Goal: Find specific page/section: Find specific page/section

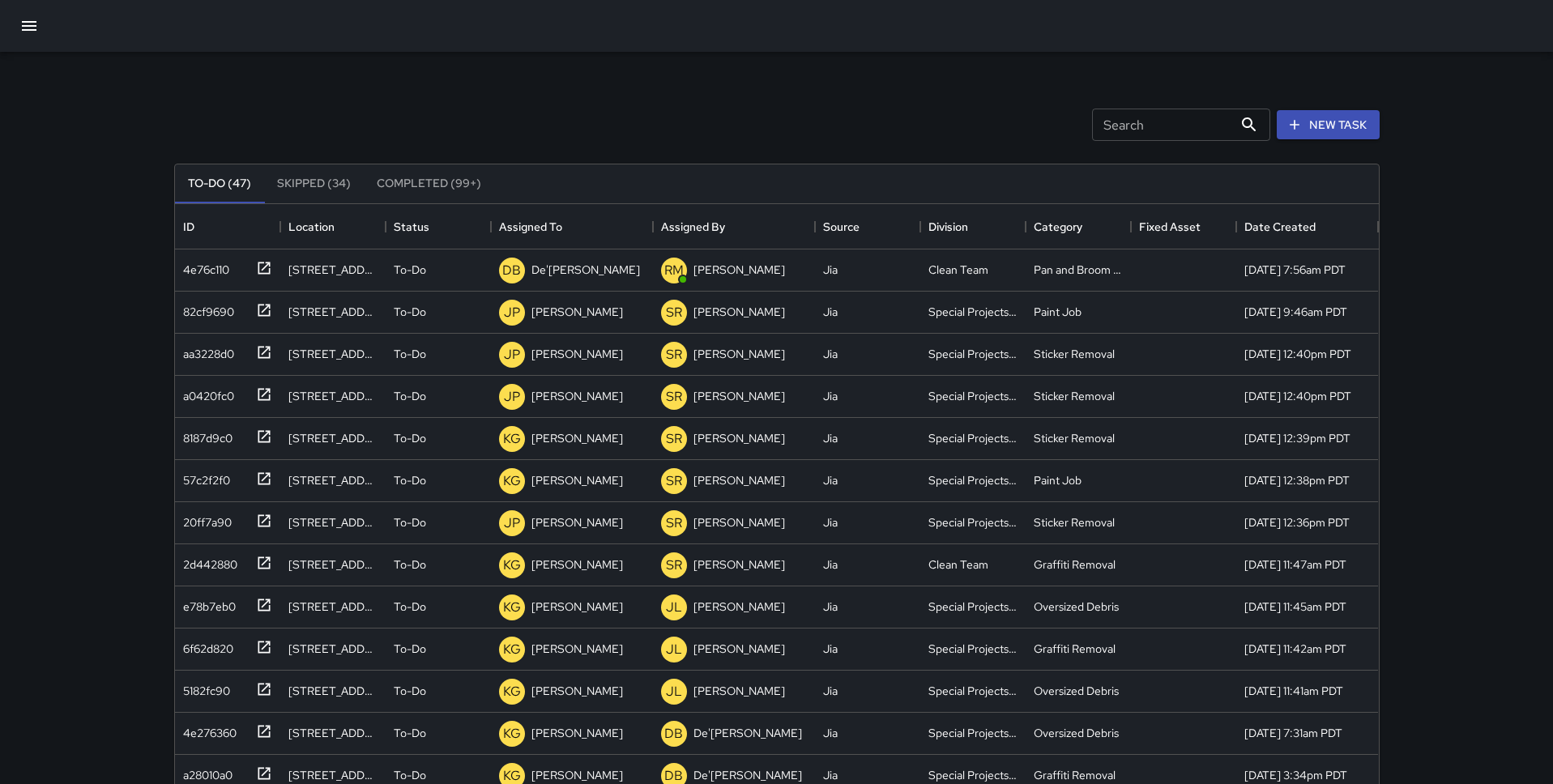
scroll to position [686, 1204]
click at [27, 14] on button "button" at bounding box center [28, 25] width 38 height 38
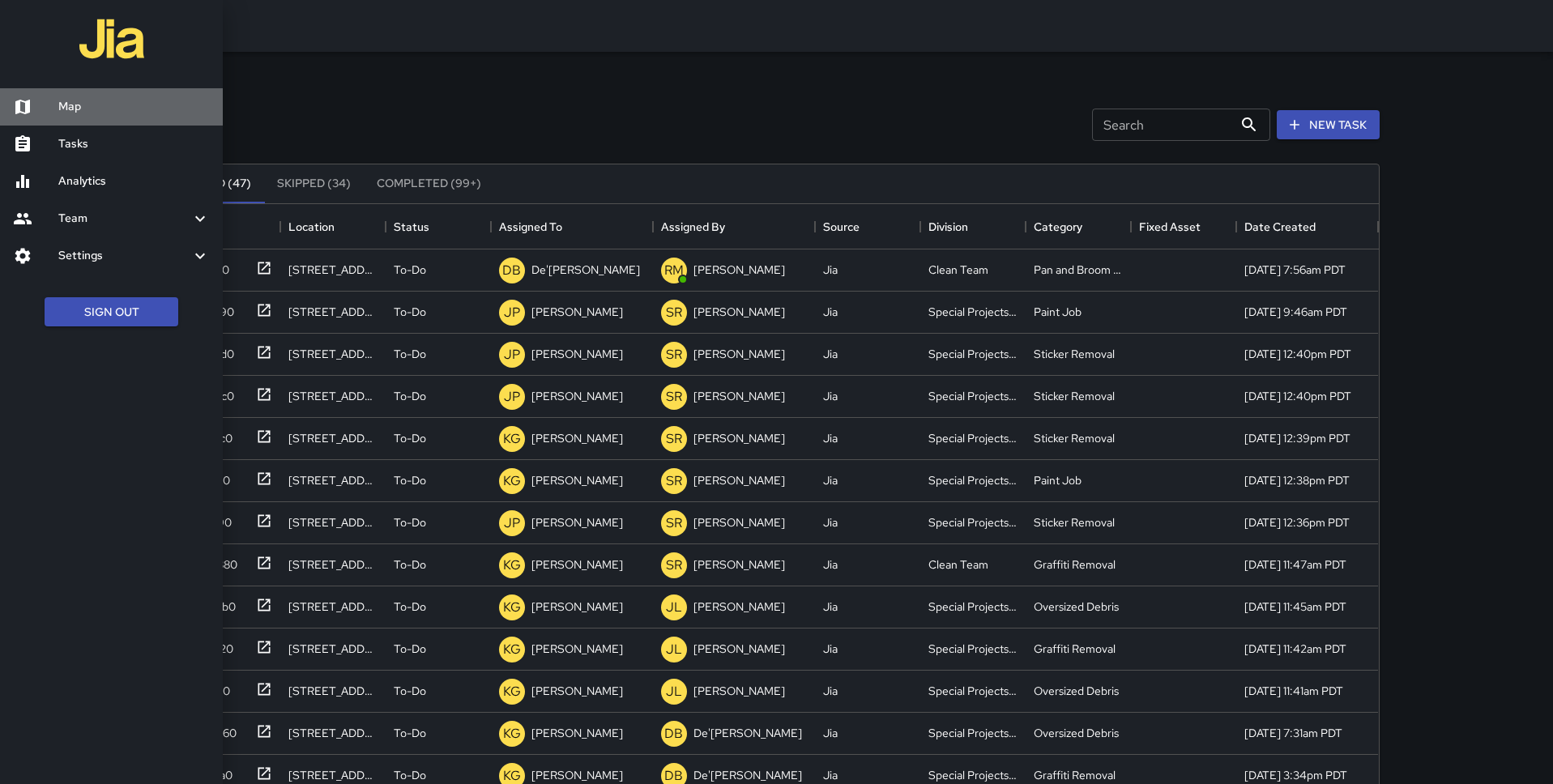
click at [97, 100] on h6 "Map" at bounding box center [134, 107] width 152 height 18
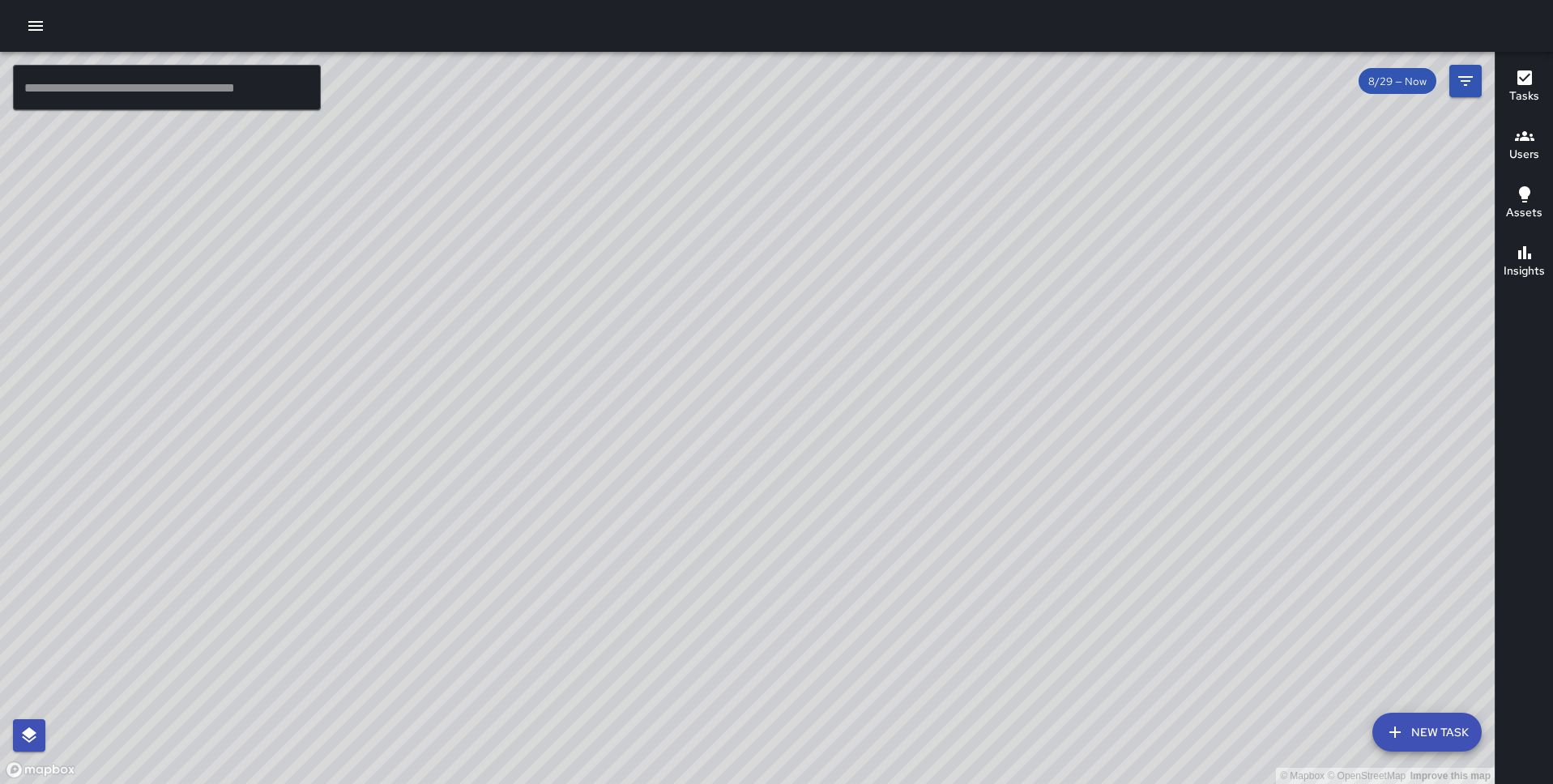
drag, startPoint x: 633, startPoint y: 529, endPoint x: 583, endPoint y: 389, distance: 148.7
click at [583, 389] on div "© Mapbox © OpenStreetMap Improve this map" at bounding box center [747, 418] width 1495 height 732
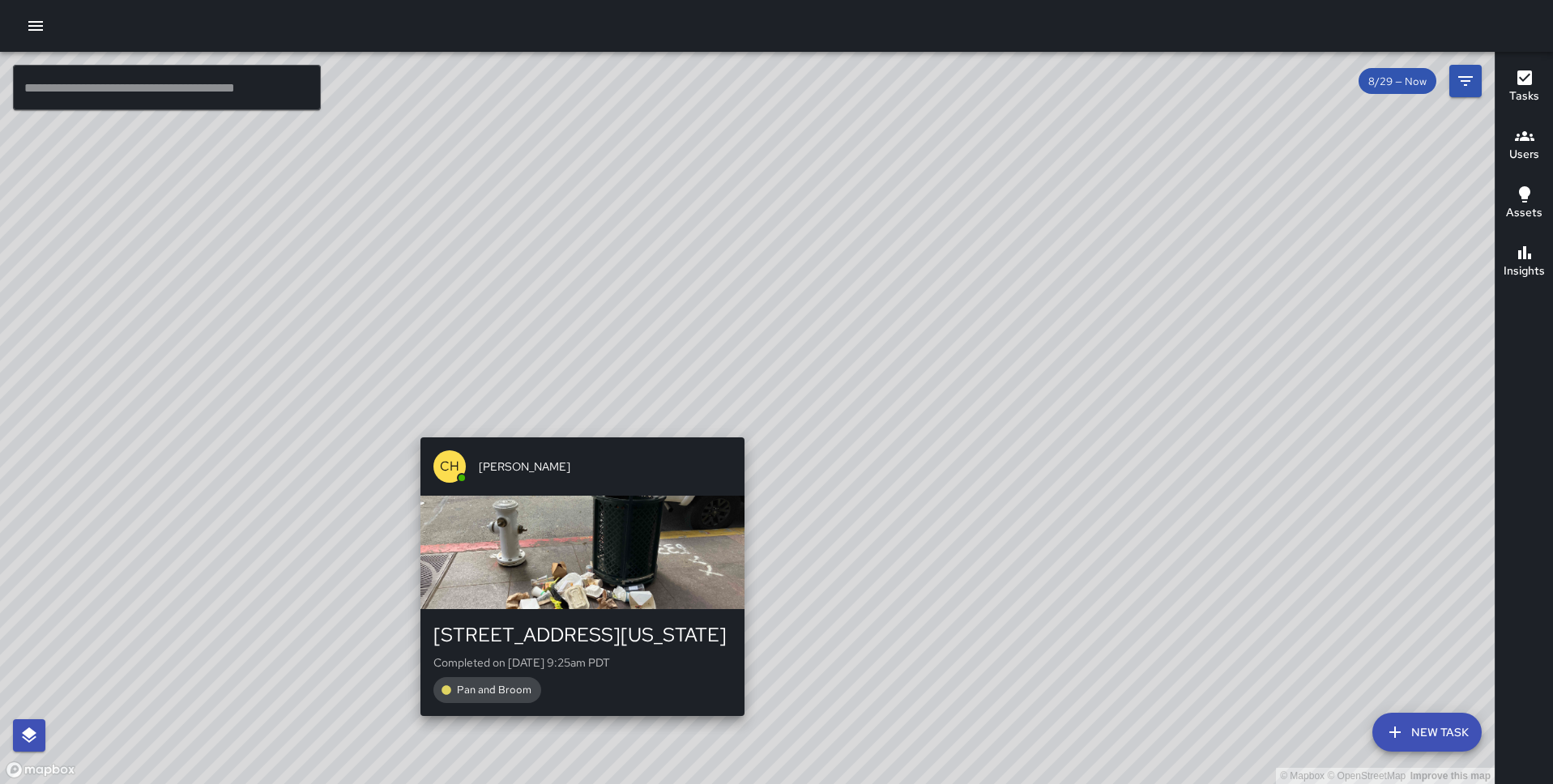
click at [579, 426] on div "© Mapbox © OpenStreetMap Improve this map CH [PERSON_NAME] [STREET_ADDRESS][US_…" at bounding box center [747, 418] width 1495 height 732
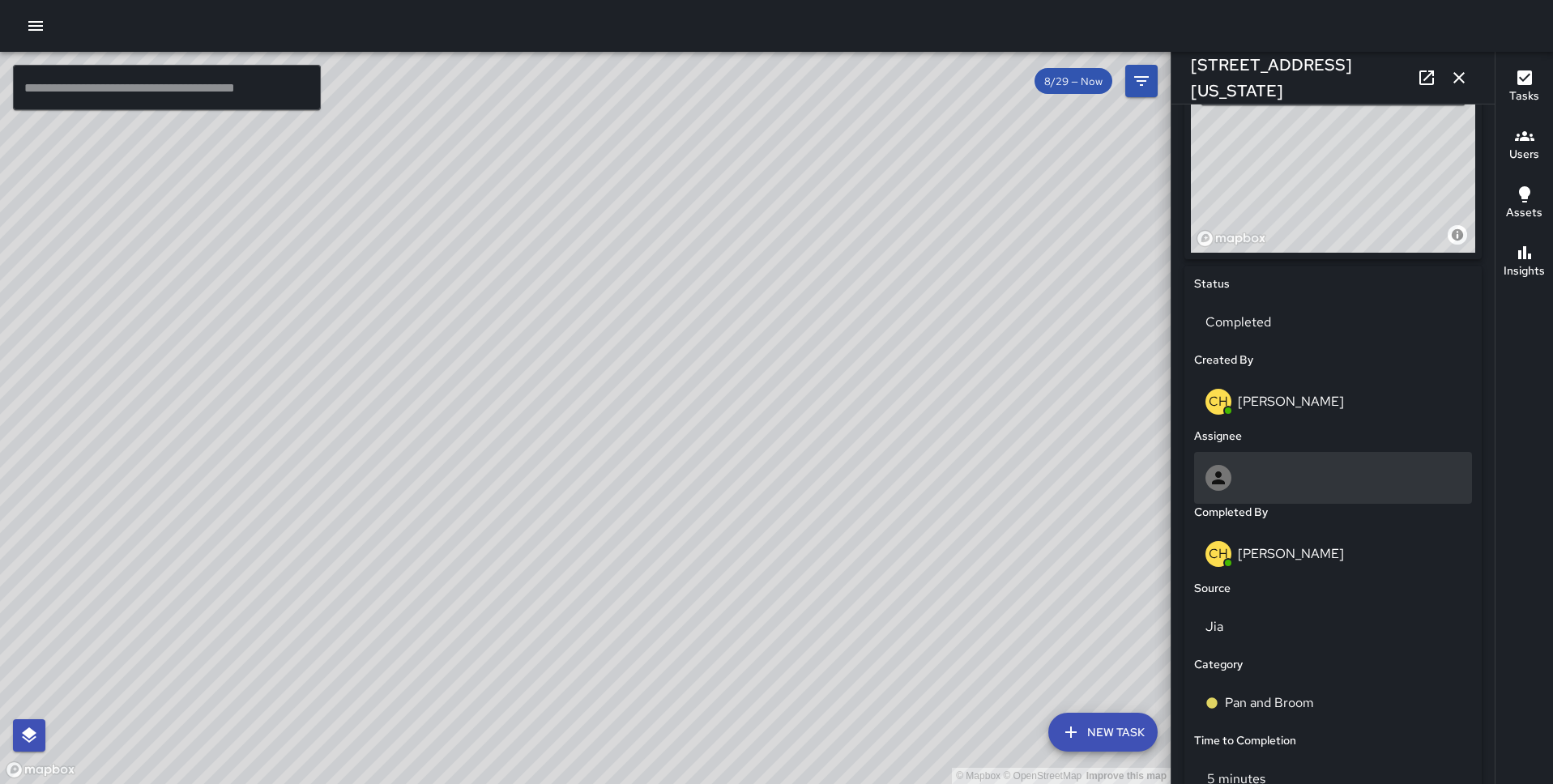
scroll to position [610, 0]
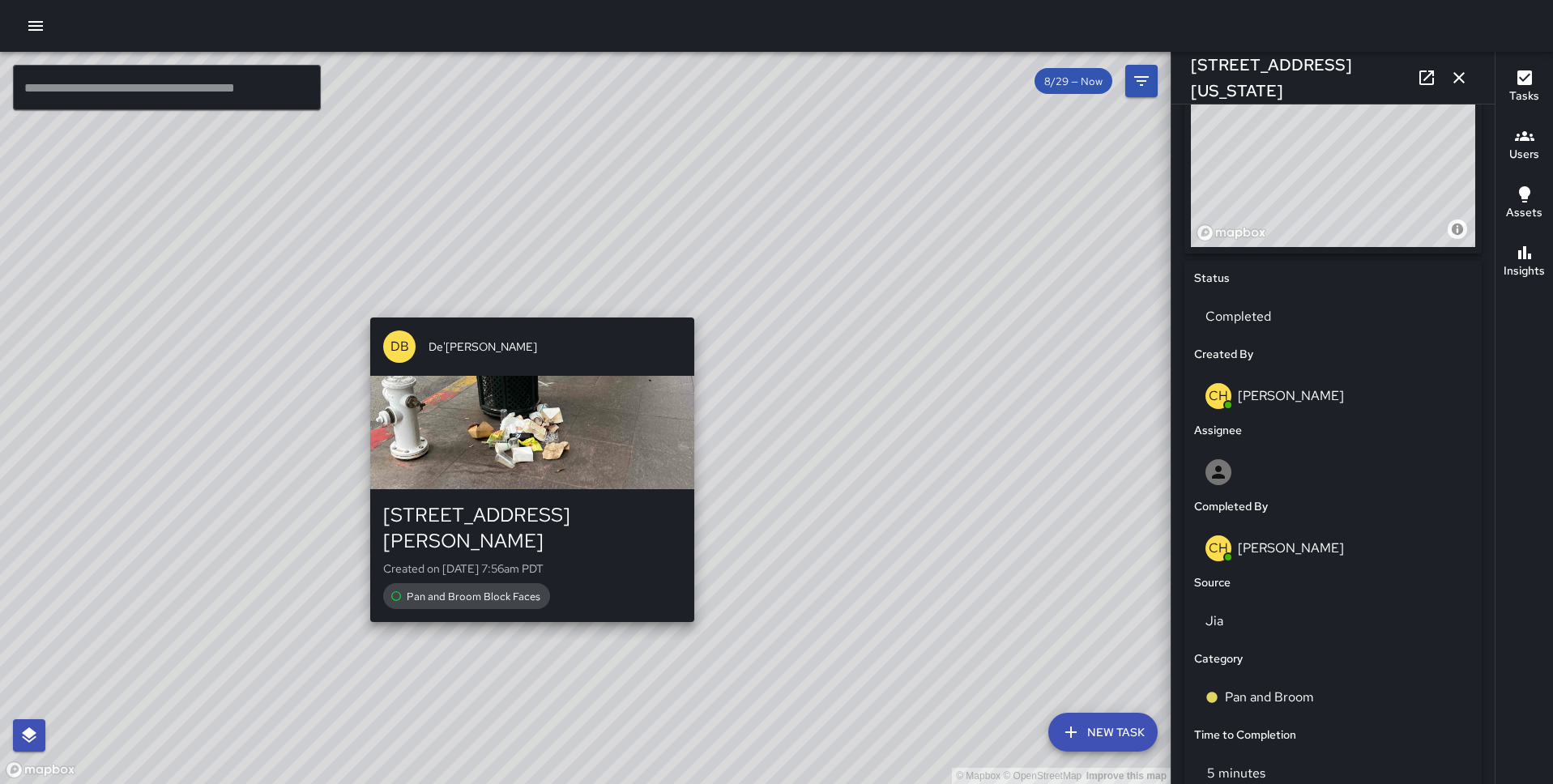
click at [525, 307] on div "© Mapbox © OpenStreetMap Improve this map DB De'[PERSON_NAME] [STREET_ADDRESS][…" at bounding box center [585, 418] width 1171 height 732
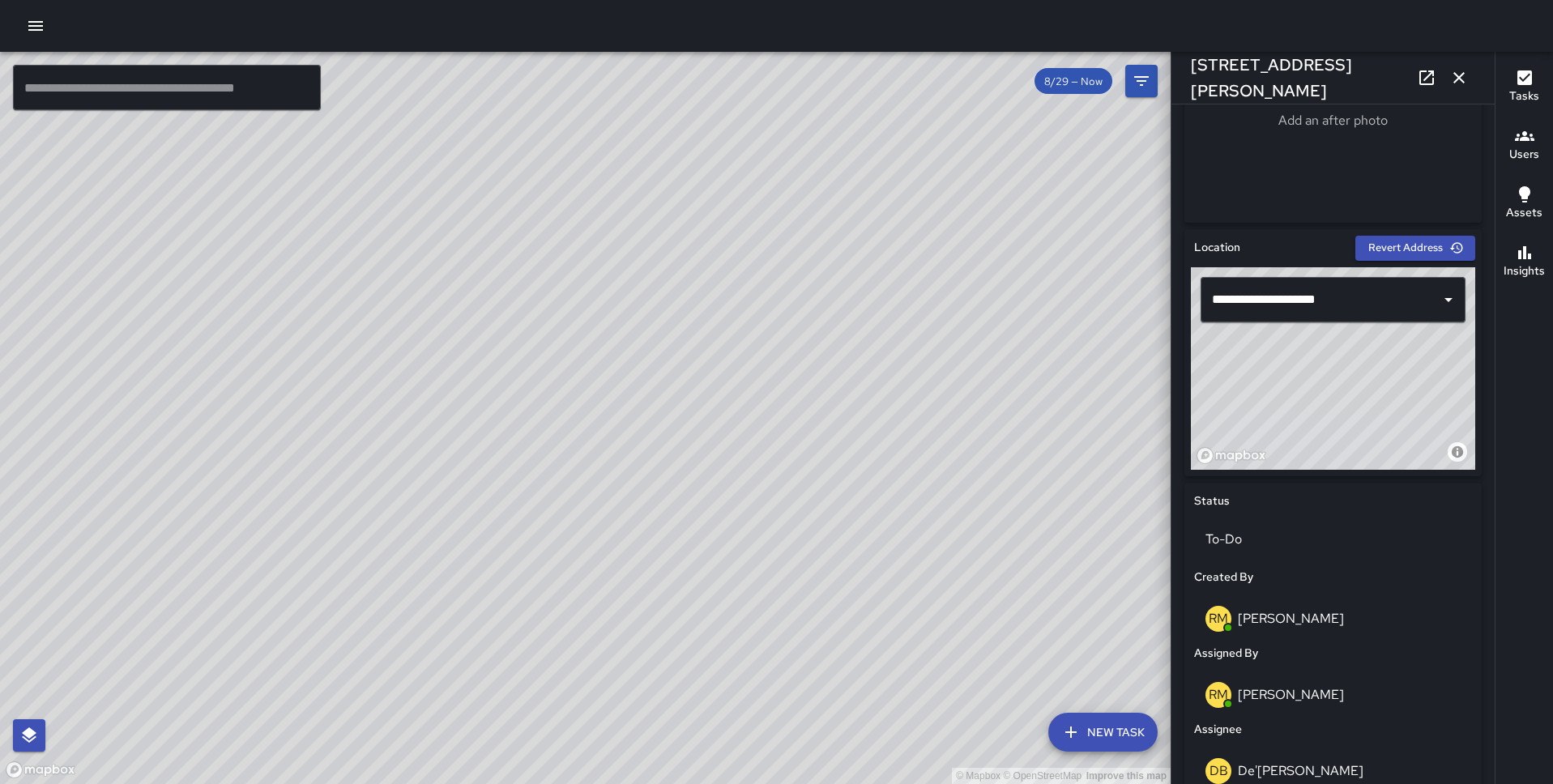
scroll to position [791, 0]
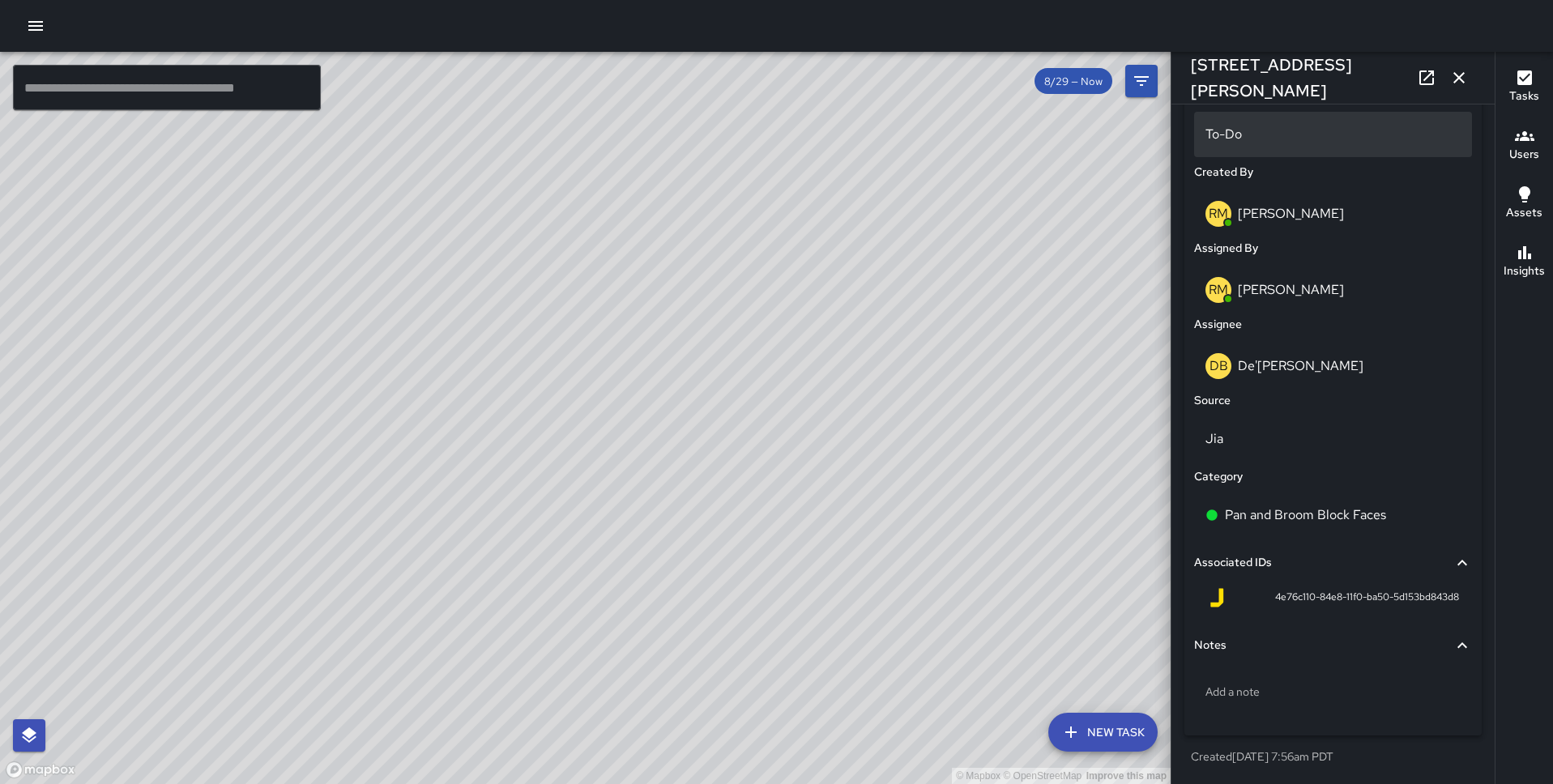
click at [1297, 135] on p "To-Do" at bounding box center [1333, 134] width 255 height 20
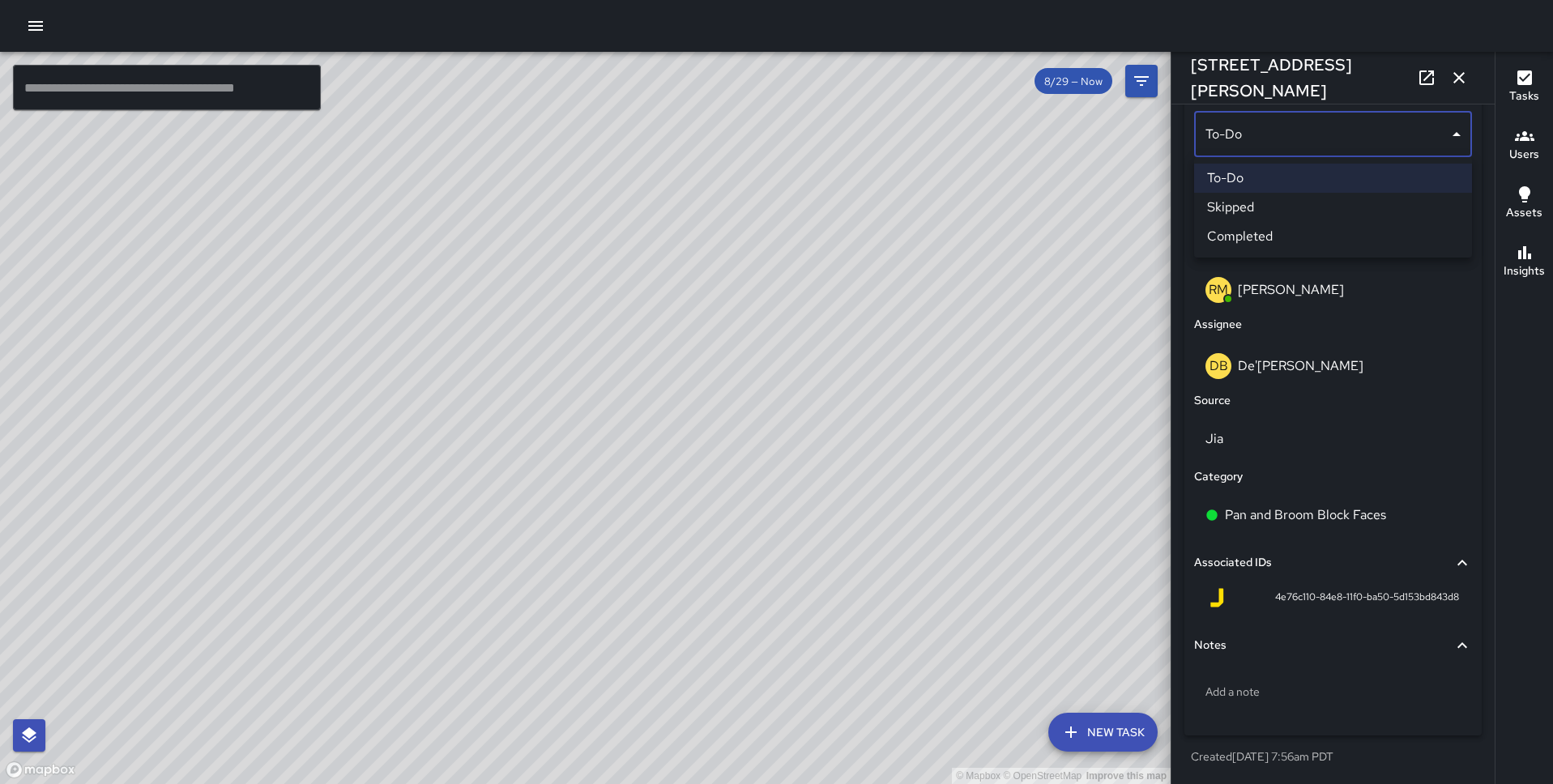
click at [1282, 238] on li "Completed" at bounding box center [1333, 236] width 278 height 29
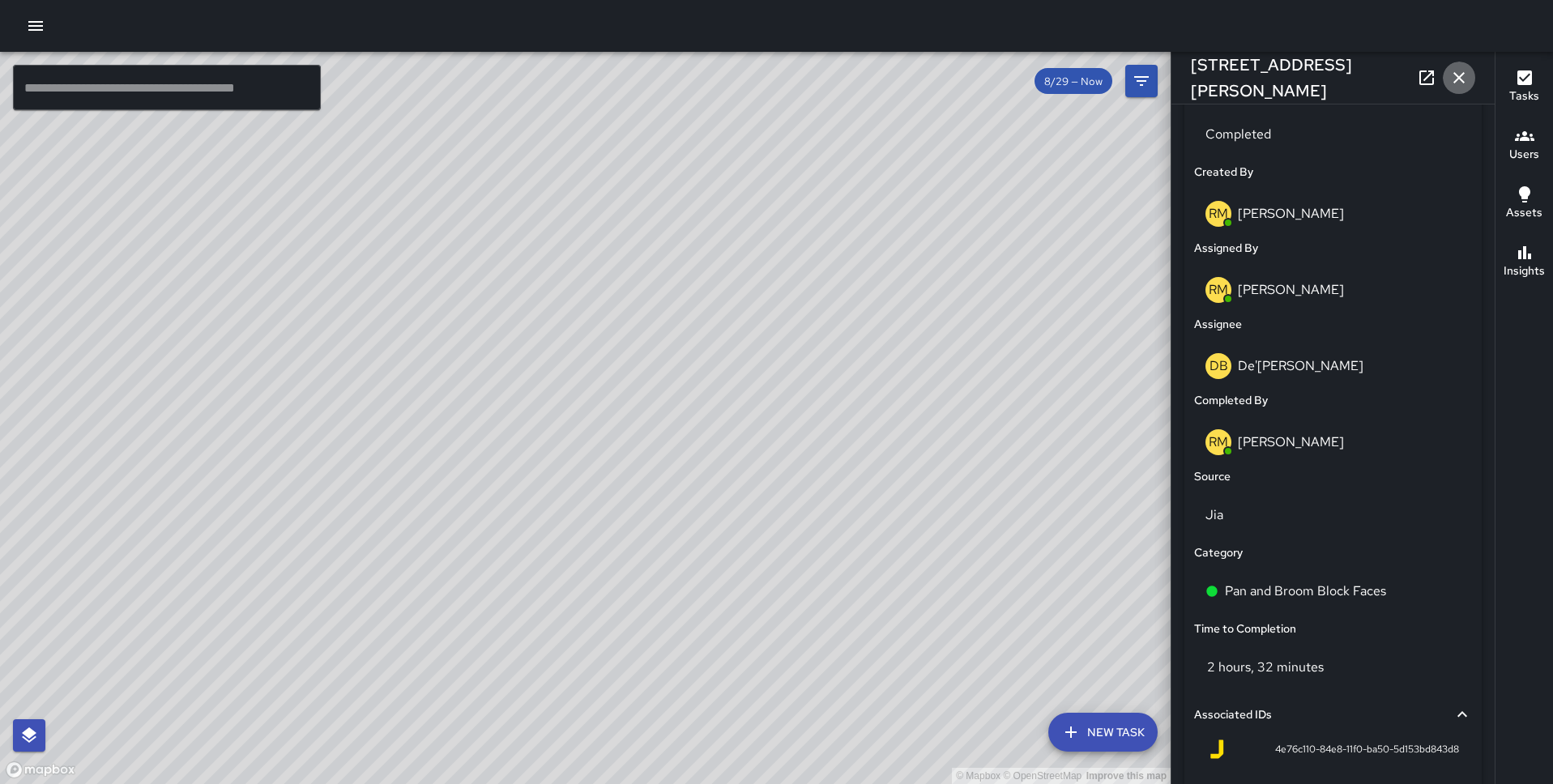
click at [1457, 81] on icon "button" at bounding box center [1459, 78] width 20 height 20
